Goal: Navigation & Orientation: Find specific page/section

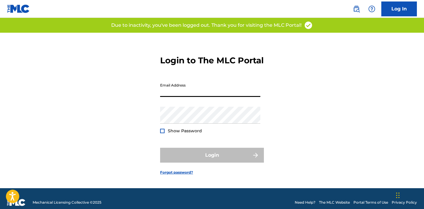
type input "[PERSON_NAME][EMAIL_ADDRESS][DOMAIN_NAME]"
click at [212, 162] on button "Login" at bounding box center [212, 155] width 104 height 15
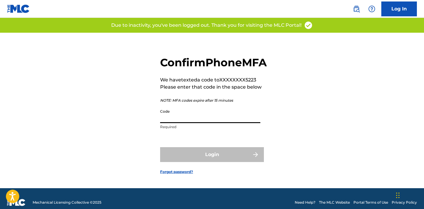
click at [187, 123] on input "Code" at bounding box center [210, 114] width 100 height 17
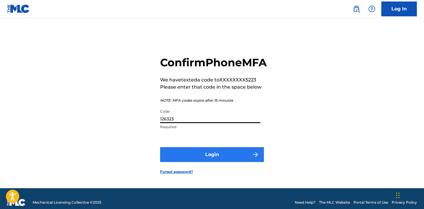
type input "126323"
click at [192, 162] on button "Login" at bounding box center [212, 154] width 104 height 15
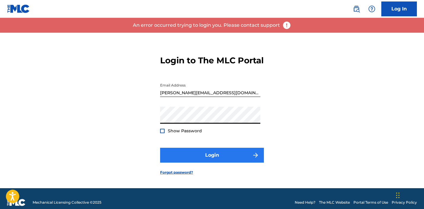
click at [199, 157] on button "Login" at bounding box center [212, 155] width 104 height 15
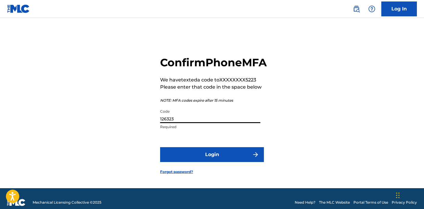
drag, startPoint x: 175, startPoint y: 128, endPoint x: 145, endPoint y: 128, distance: 30.0
click at [145, 128] on div "Confirm Phone MFA We have texted a code to XXXXXXXX5223 Please enter that code …" at bounding box center [212, 110] width 416 height 155
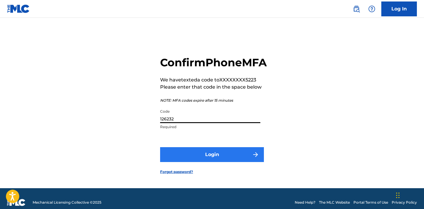
type input "126232"
click at [194, 160] on button "Login" at bounding box center [212, 154] width 104 height 15
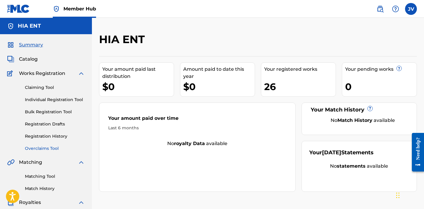
click at [38, 148] on link "Overclaims Tool" at bounding box center [55, 148] width 60 height 6
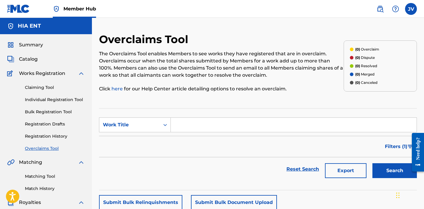
click at [38, 140] on div "Claiming Tool Individual Registration Tool Bulk Registration Tool Registration …" at bounding box center [46, 114] width 78 height 75
click at [38, 134] on link "Registration History" at bounding box center [55, 136] width 60 height 6
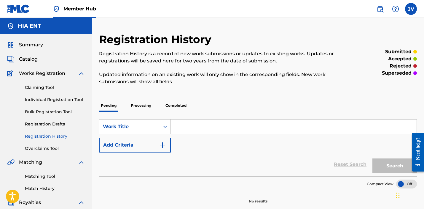
click at [179, 106] on p "Completed" at bounding box center [176, 105] width 25 height 12
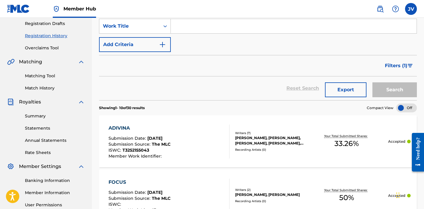
scroll to position [134, 0]
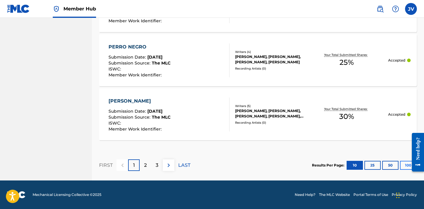
click at [404, 165] on button "100" at bounding box center [408, 165] width 16 height 9
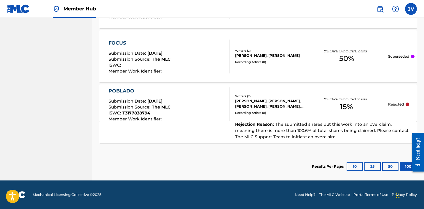
scroll to position [1698, 0]
click at [349, 166] on button "10" at bounding box center [355, 166] width 16 height 9
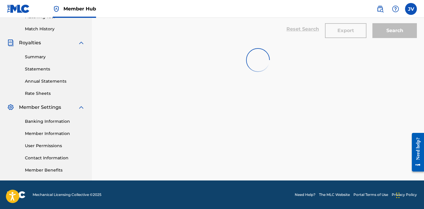
scroll to position [159, 0]
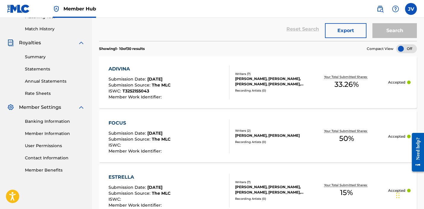
click at [138, 90] on span "T3252155043" at bounding box center [136, 90] width 27 height 5
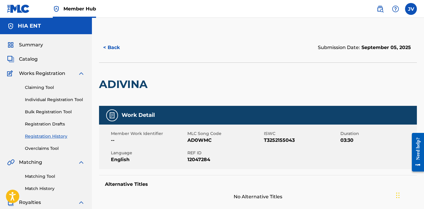
click at [25, 50] on div "Summary Catalog Works Registration Claiming Tool Individual Registration Tool B…" at bounding box center [46, 186] width 92 height 305
click at [25, 48] on span "Summary" at bounding box center [31, 44] width 24 height 7
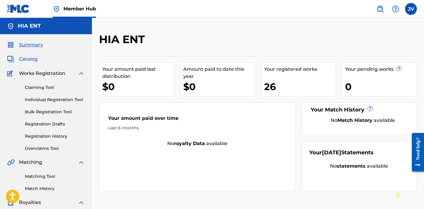
click at [22, 57] on span "Catalog" at bounding box center [28, 59] width 19 height 7
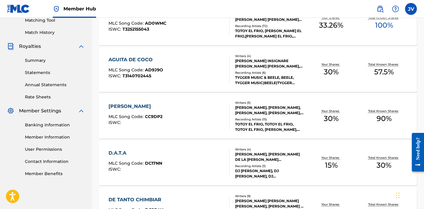
scroll to position [156, 0]
click at [270, 88] on div "AGUITA [PERSON_NAME] MLC Song Code : AD9J9O ISWC : T3140702445 Writers ( 4 ) [P…" at bounding box center [258, 69] width 318 height 45
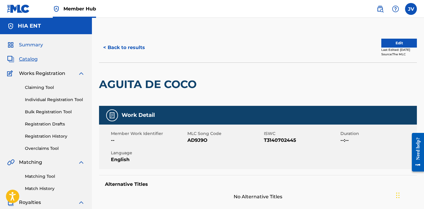
click at [24, 47] on span "Summary" at bounding box center [31, 44] width 24 height 7
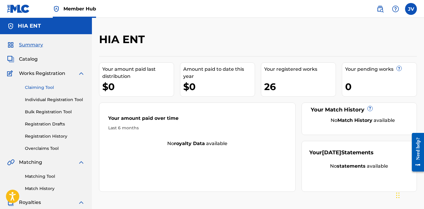
click at [47, 85] on link "Claiming Tool" at bounding box center [55, 87] width 60 height 6
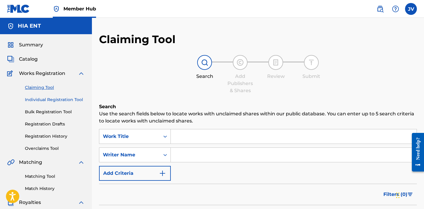
click at [41, 96] on link "Individual Registration Tool" at bounding box center [55, 99] width 60 height 6
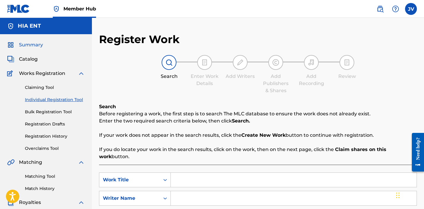
click at [22, 43] on span "Summary" at bounding box center [31, 44] width 24 height 7
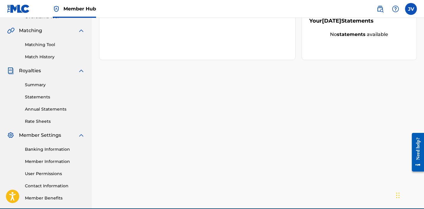
scroll to position [135, 0]
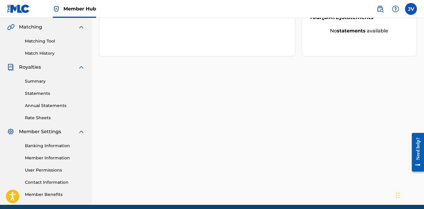
click at [34, 85] on div "Summary Statements Annual Statements Rate Sheets" at bounding box center [46, 96] width 78 height 50
click at [34, 83] on link "Summary" at bounding box center [55, 81] width 60 height 6
